Goal: Check status

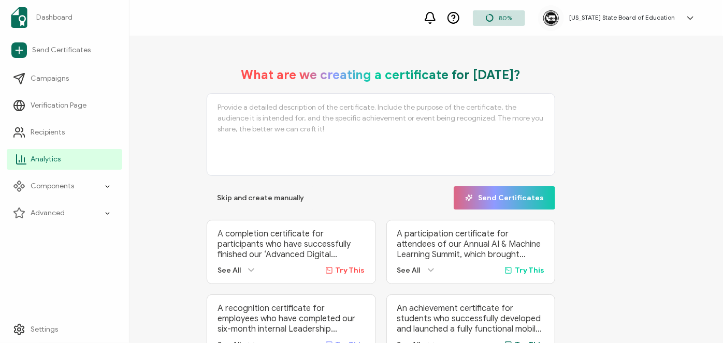
click at [50, 161] on span "Analytics" at bounding box center [46, 159] width 30 height 10
click at [47, 161] on span "Analytics" at bounding box center [46, 159] width 30 height 10
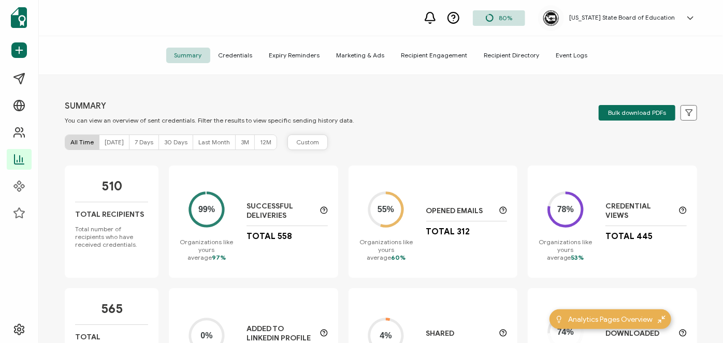
click at [301, 144] on span "Custom" at bounding box center [307, 142] width 23 height 9
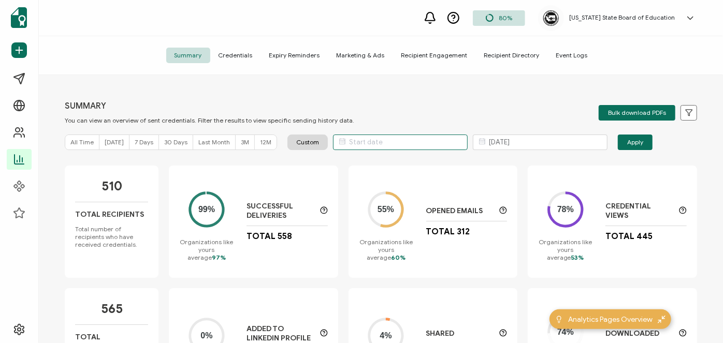
click at [422, 143] on input "text" at bounding box center [400, 143] width 135 height 16
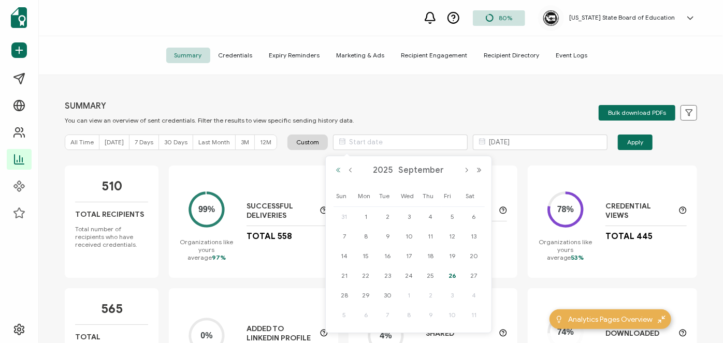
click at [339, 170] on button "Previous Year" at bounding box center [338, 170] width 12 height 7
click at [480, 170] on button "Next Year" at bounding box center [479, 170] width 12 height 7
click at [465, 170] on button "Next Month" at bounding box center [466, 170] width 12 height 7
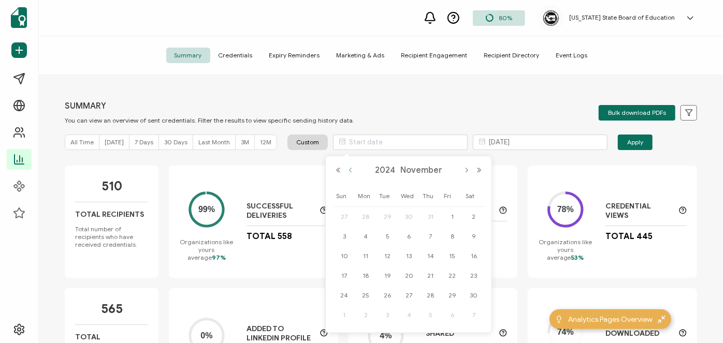
click at [354, 169] on button "Previous Month" at bounding box center [350, 170] width 12 height 7
click at [414, 94] on div "SUMMARY You can view an overview of sent credentials. Filter the results to vie…" at bounding box center [381, 210] width 684 height 271
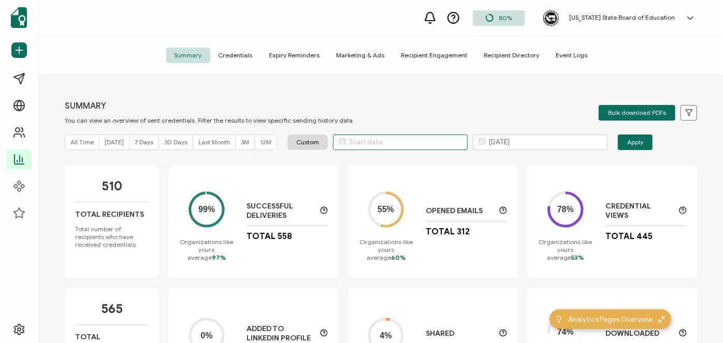
click at [386, 138] on input "text" at bounding box center [400, 143] width 135 height 16
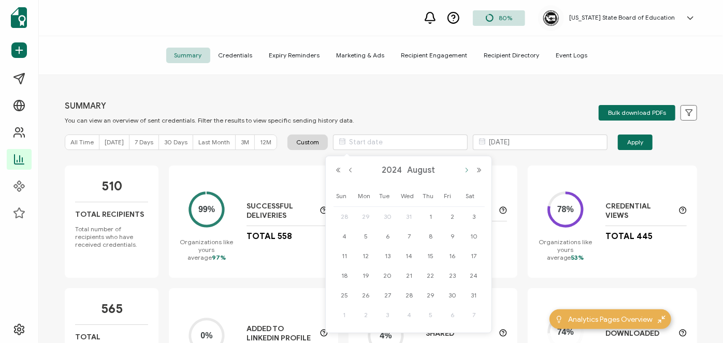
click at [466, 171] on button "Next Month" at bounding box center [466, 170] width 12 height 7
click at [347, 166] on div "[DATE]" at bounding box center [408, 171] width 153 height 16
click at [349, 167] on button "Previous Month" at bounding box center [350, 170] width 12 height 7
click at [367, 218] on span "1" at bounding box center [366, 217] width 12 height 12
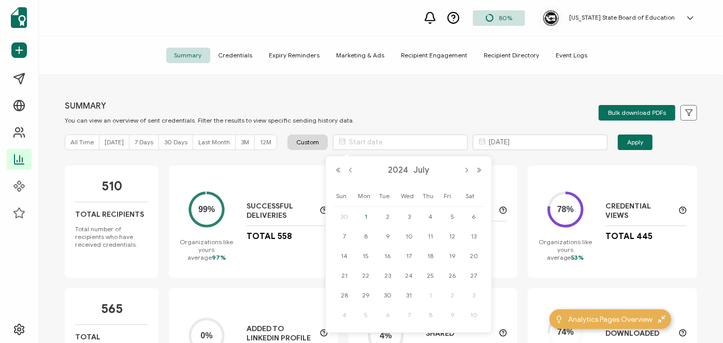
type input "[DATE]"
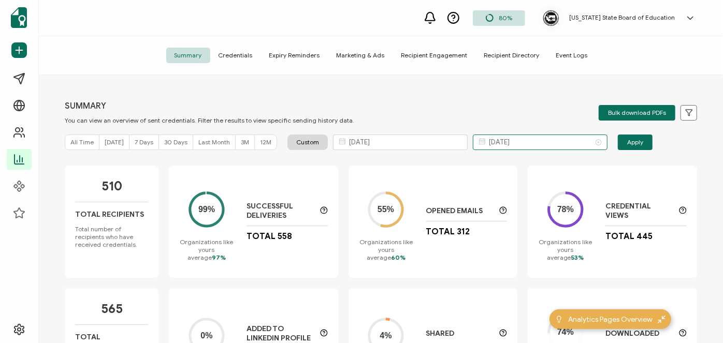
click at [501, 144] on input "[DATE]" at bounding box center [540, 143] width 135 height 16
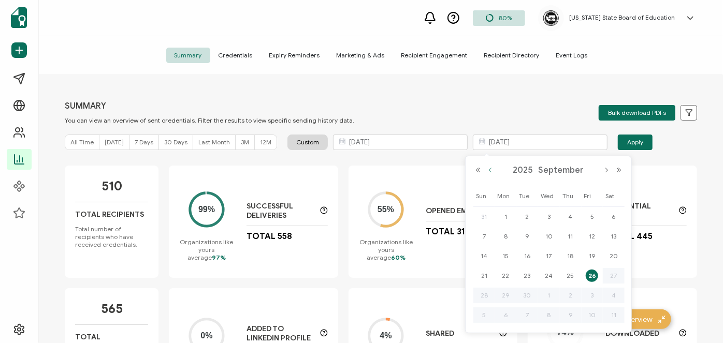
click at [491, 169] on button "Previous Month" at bounding box center [490, 170] width 12 height 7
click at [506, 314] on span "30" at bounding box center [506, 315] width 12 height 12
type input "[DATE]"
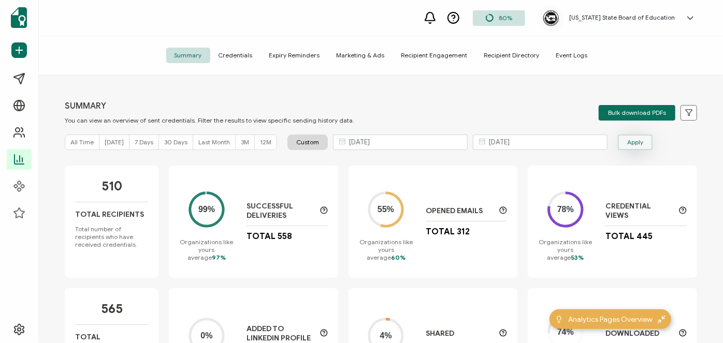
click at [627, 145] on span "Apply" at bounding box center [635, 142] width 16 height 6
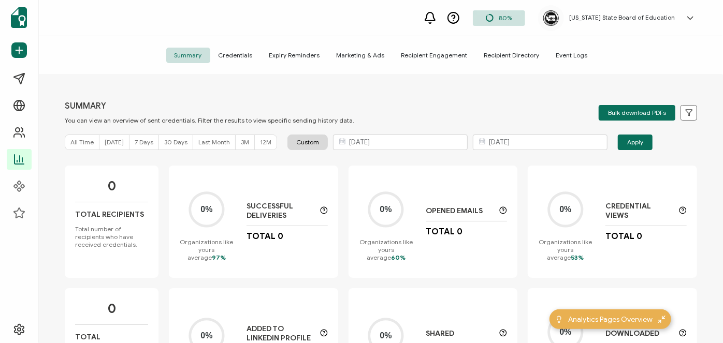
click at [94, 139] on div "All Time" at bounding box center [82, 142] width 34 height 14
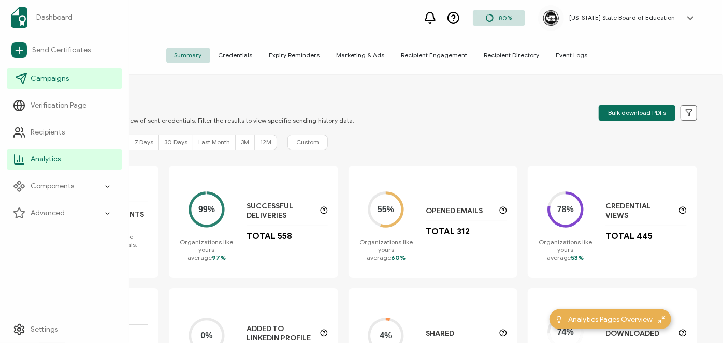
click at [61, 78] on span "Campaigns" at bounding box center [50, 79] width 38 height 10
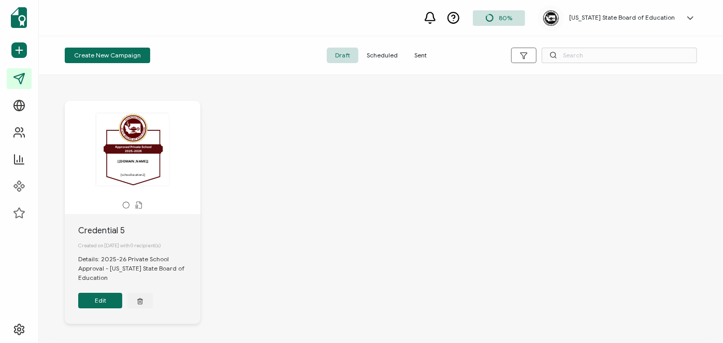
click at [416, 58] on span "Sent" at bounding box center [420, 56] width 29 height 16
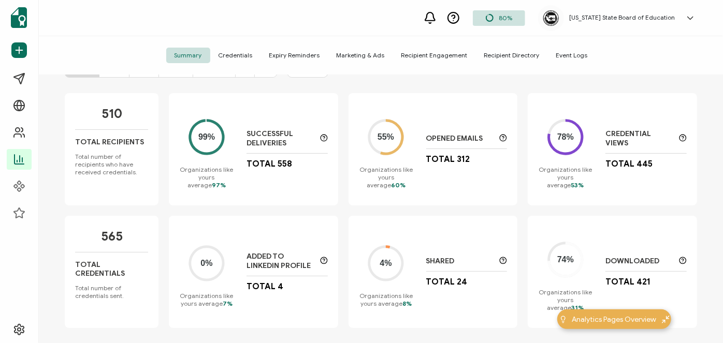
scroll to position [80, 0]
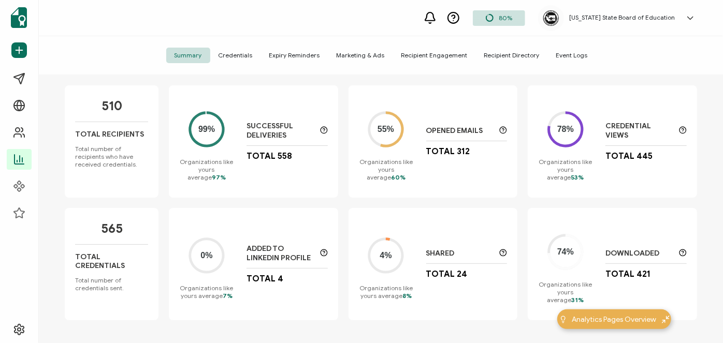
click at [365, 54] on span "Marketing & Ads" at bounding box center [360, 56] width 65 height 16
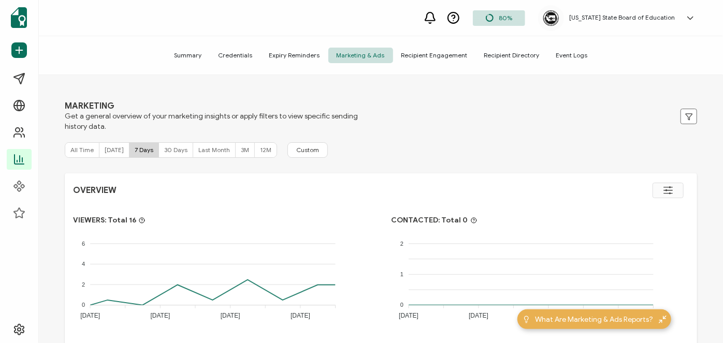
click at [81, 153] on span "All Time" at bounding box center [81, 150] width 23 height 8
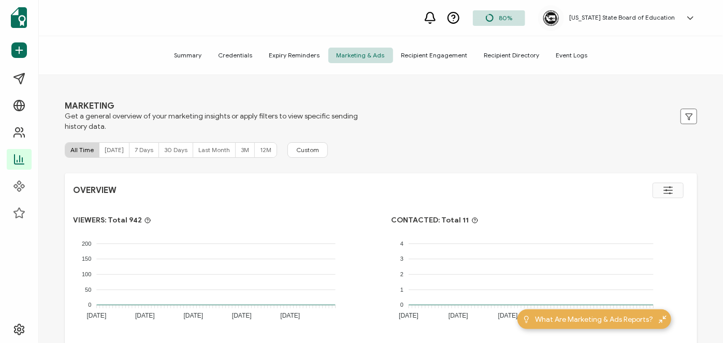
scroll to position [47, 0]
